Goal: Task Accomplishment & Management: Use online tool/utility

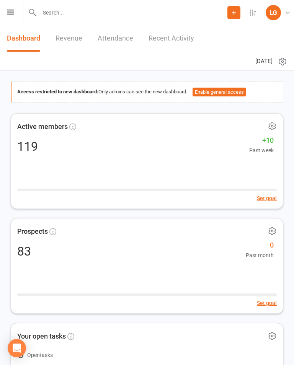
click at [15, 10] on div "Prospect Member Non-attending contact Class / event Appointment Task Membership…" at bounding box center [147, 12] width 294 height 25
click at [3, 14] on div "Prospect Member Non-attending contact Class / event Appointment Task Membership…" at bounding box center [147, 12] width 294 height 25
click at [9, 14] on icon at bounding box center [10, 12] width 7 height 5
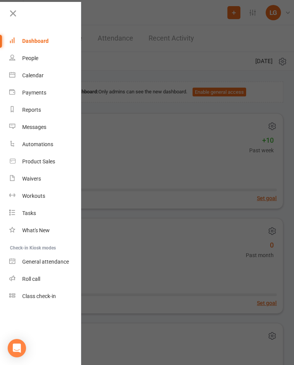
click at [24, 75] on div "Calendar" at bounding box center [32, 75] width 21 height 6
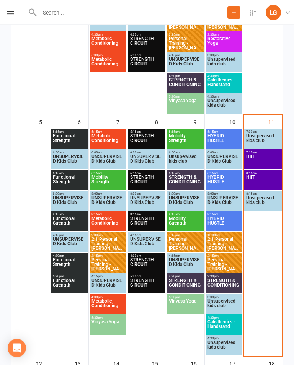
scroll to position [274, 0]
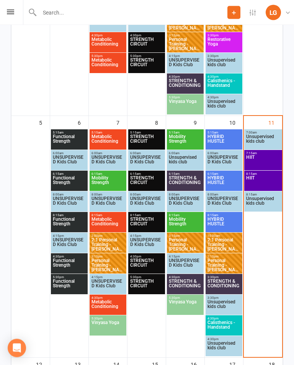
click at [265, 179] on span "HIIT" at bounding box center [263, 183] width 35 height 14
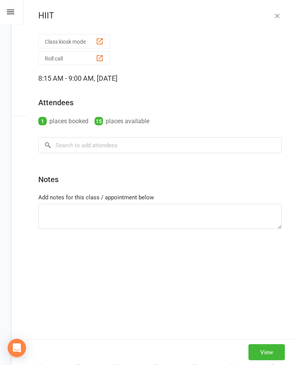
scroll to position [274, 0]
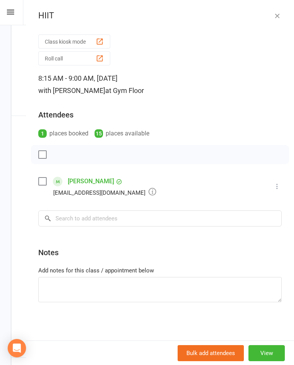
click at [277, 182] on button at bounding box center [276, 186] width 9 height 9
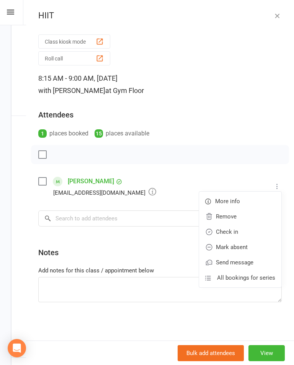
click at [252, 230] on link "Check in" at bounding box center [240, 231] width 82 height 15
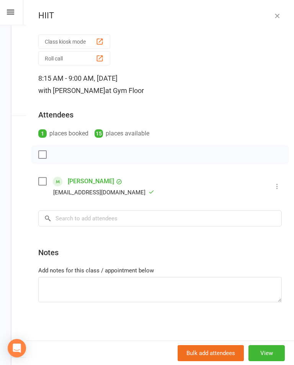
click at [279, 14] on icon "button" at bounding box center [277, 16] width 8 height 8
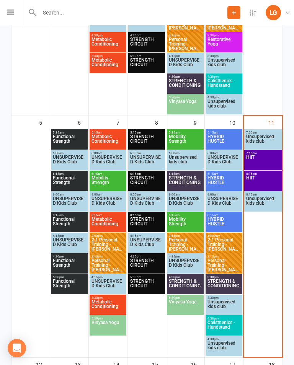
click at [224, 177] on span "HYBRID HUSTLE" at bounding box center [224, 183] width 34 height 14
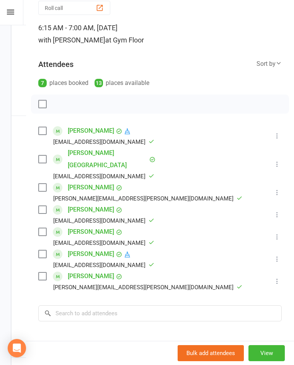
scroll to position [51, 0]
click at [86, 305] on input "search" at bounding box center [159, 313] width 243 height 16
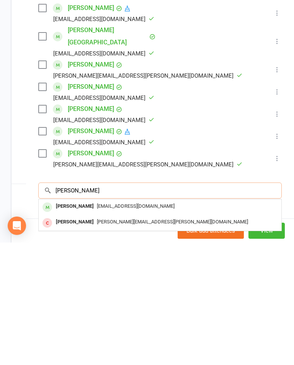
type input "Toby"
click at [218, 322] on div "Toby Larke toblarke@gmail.com" at bounding box center [160, 330] width 243 height 16
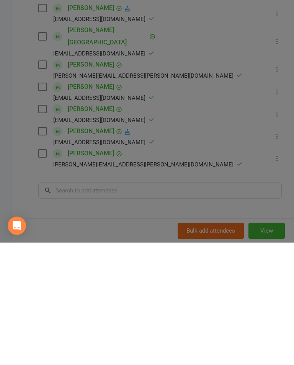
scroll to position [448, 0]
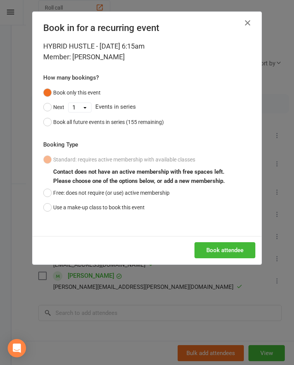
click at [223, 244] on button "Book attendee" at bounding box center [224, 250] width 61 height 16
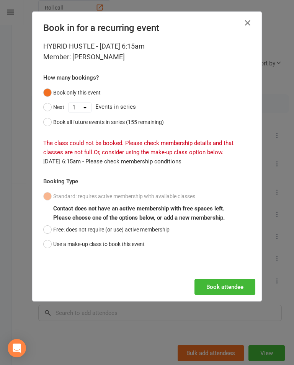
click at [248, 20] on icon "button" at bounding box center [247, 22] width 9 height 9
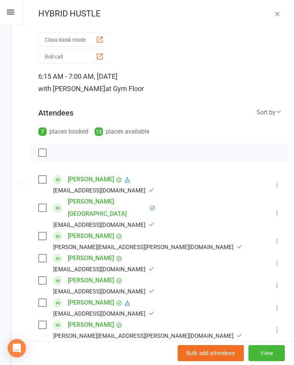
scroll to position [2, 0]
click at [90, 39] on button "Class kiosk mode" at bounding box center [74, 40] width 72 height 14
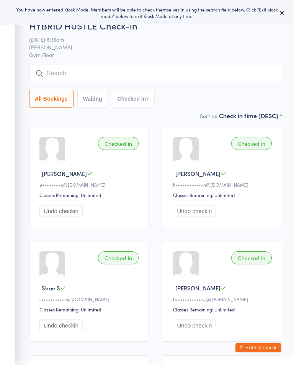
click at [206, 82] on input "search" at bounding box center [155, 74] width 253 height 18
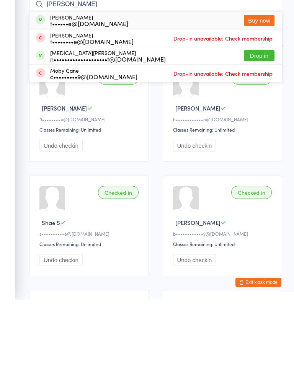
type input "Toby"
click at [260, 80] on button "Buy now" at bounding box center [259, 85] width 31 height 11
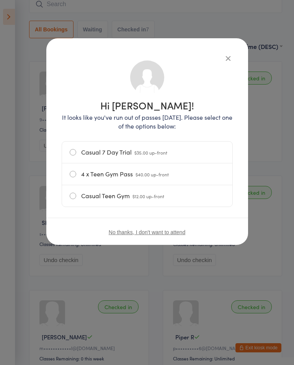
click at [224, 60] on icon "button" at bounding box center [228, 58] width 8 height 8
